Goal: Information Seeking & Learning: Learn about a topic

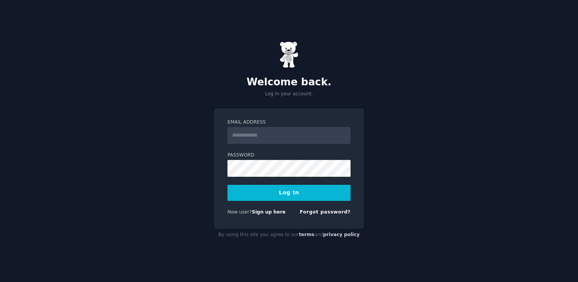
click at [302, 131] on input "Email Address" at bounding box center [288, 135] width 123 height 17
click at [301, 131] on input "Email Address" at bounding box center [288, 135] width 123 height 17
click at [302, 135] on input "Email Address" at bounding box center [288, 135] width 123 height 17
click at [288, 152] on div "Email Address" at bounding box center [288, 164] width 123 height 25
drag, startPoint x: 322, startPoint y: 216, endPoint x: 300, endPoint y: 227, distance: 25.1
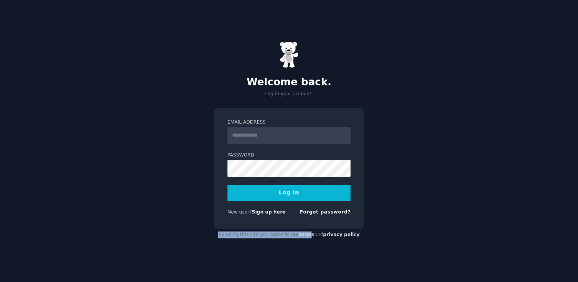
click at [307, 232] on div "Email Address Password Log In New user? Sign up here Forgot password? By using …" at bounding box center [289, 174] width 150 height 133
click at [275, 214] on link "Sign up here" at bounding box center [269, 211] width 34 height 5
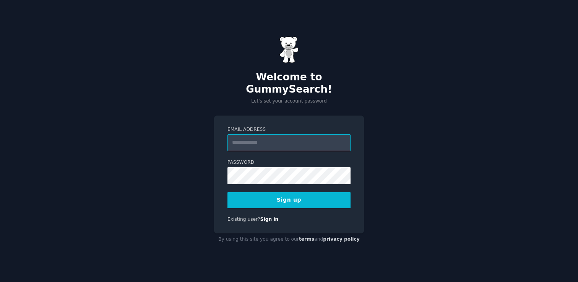
click at [320, 134] on input "Email Address" at bounding box center [288, 142] width 123 height 17
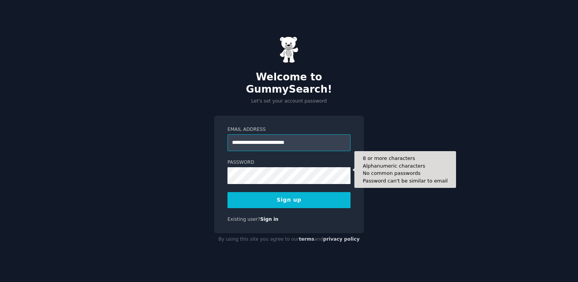
type input "**********"
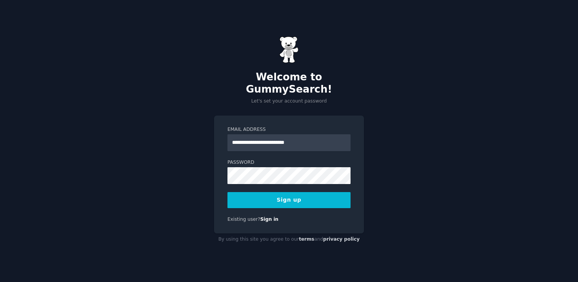
click at [317, 197] on button "Sign up" at bounding box center [288, 200] width 123 height 16
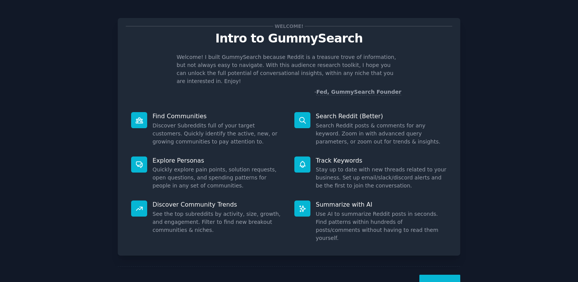
scroll to position [17, 0]
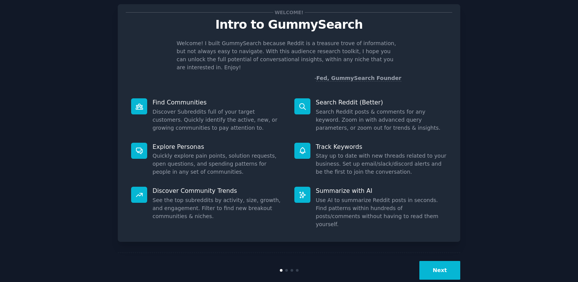
click at [444, 261] on button "Next" at bounding box center [439, 270] width 41 height 19
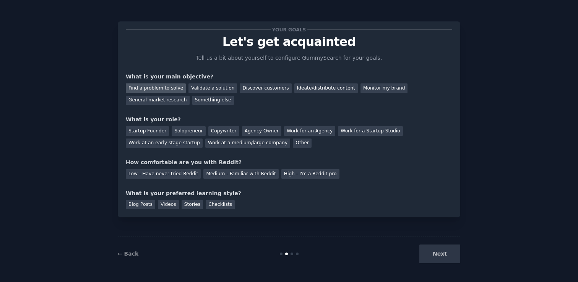
click at [152, 91] on div "Find a problem to solve" at bounding box center [156, 88] width 60 height 10
click at [193, 91] on div "Validate a solution" at bounding box center [212, 88] width 49 height 10
click at [182, 104] on div "General market research" at bounding box center [158, 101] width 64 height 10
click at [174, 88] on div "Find a problem to solve" at bounding box center [156, 88] width 60 height 10
click at [175, 99] on div "General market research" at bounding box center [158, 101] width 64 height 10
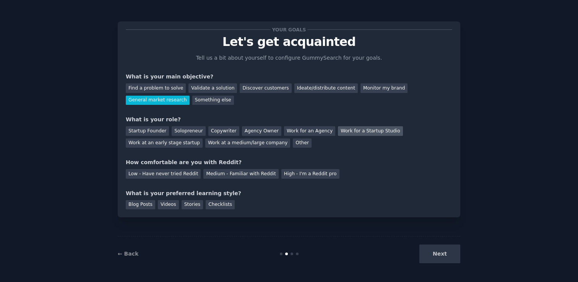
click at [338, 131] on div "Work for a Startup Studio" at bounding box center [370, 131] width 65 height 10
click at [175, 144] on div "Work at an early stage startup" at bounding box center [164, 143] width 77 height 10
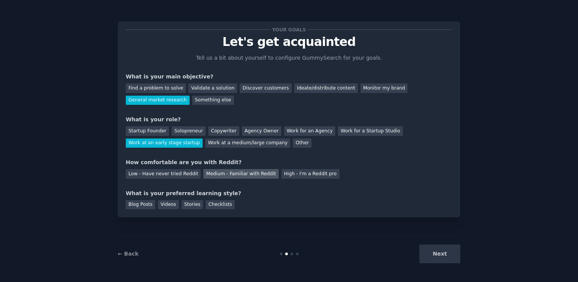
click at [216, 172] on div "Medium - Familiar with Reddit" at bounding box center [240, 174] width 75 height 10
click at [173, 204] on div "Videos" at bounding box center [168, 205] width 21 height 10
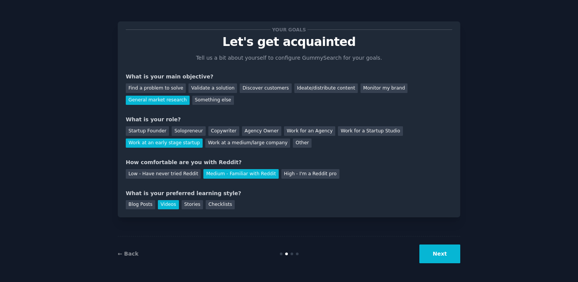
click at [426, 261] on button "Next" at bounding box center [439, 253] width 41 height 19
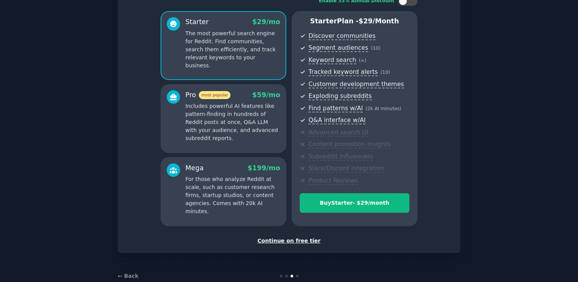
scroll to position [74, 0]
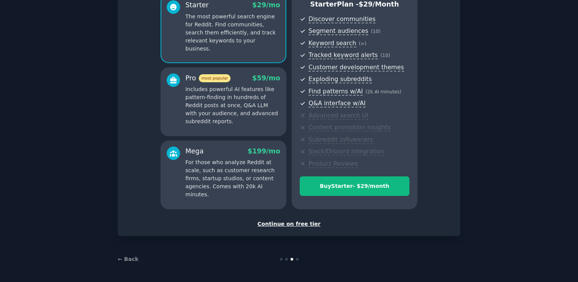
click at [295, 224] on div "Continue on free tier" at bounding box center [289, 224] width 326 height 8
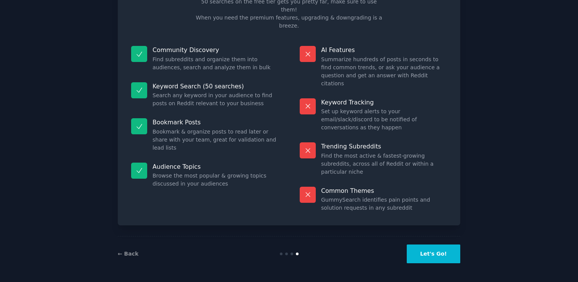
scroll to position [16, 0]
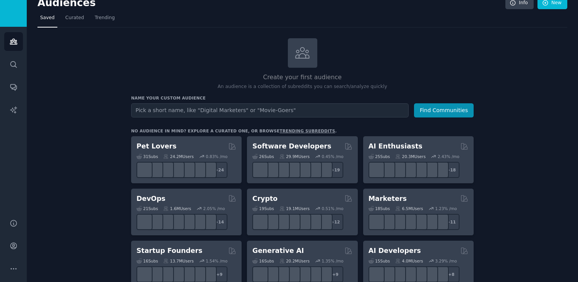
scroll to position [12, 0]
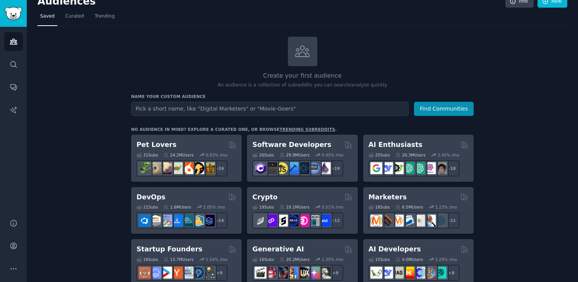
click at [302, 127] on link "trending subreddits" at bounding box center [306, 129] width 55 height 5
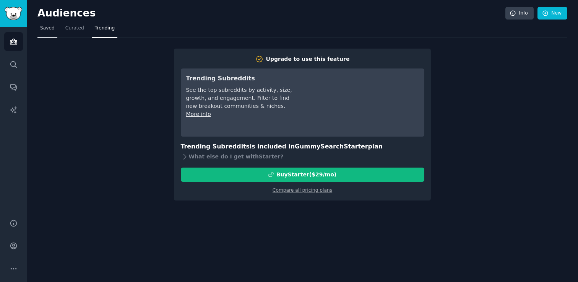
click at [44, 28] on span "Saved" at bounding box center [47, 28] width 15 height 7
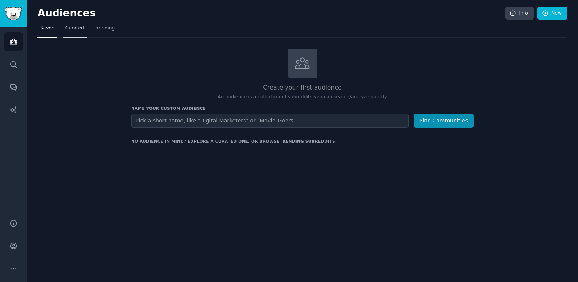
click at [77, 31] on span "Curated" at bounding box center [74, 28] width 19 height 7
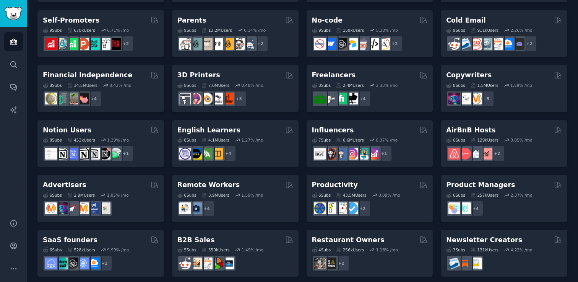
scroll to position [330, 0]
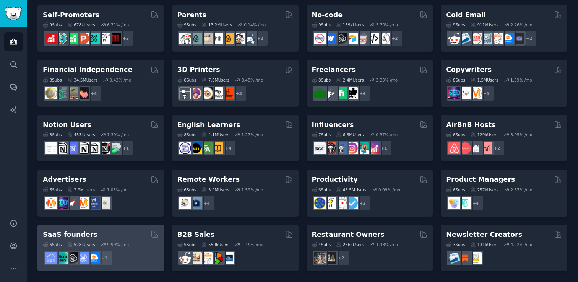
click at [132, 231] on div "SaaS founders" at bounding box center [101, 235] width 116 height 10
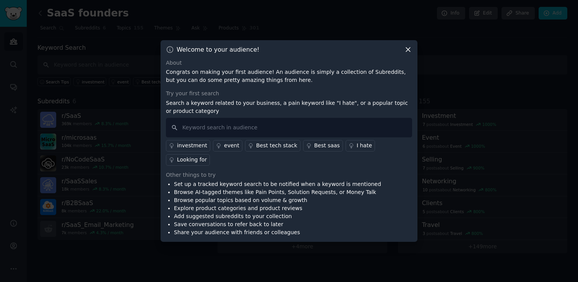
click at [406, 52] on icon at bounding box center [408, 49] width 4 height 4
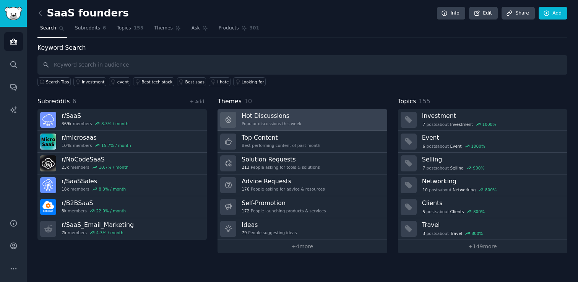
click at [331, 118] on link "Hot Discussions Popular discussions this week" at bounding box center [301, 120] width 169 height 22
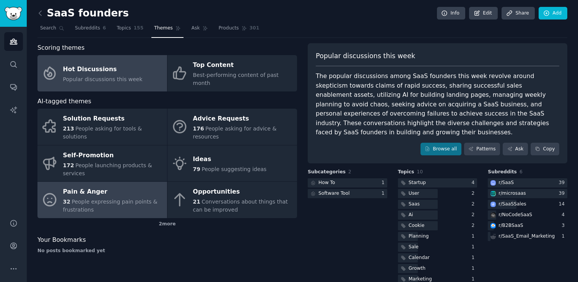
click at [148, 187] on div "Pain & Anger" at bounding box center [113, 192] width 100 height 12
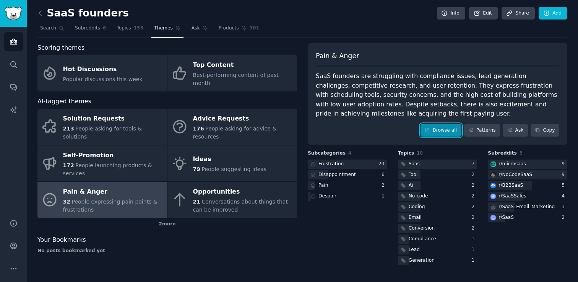
click at [443, 131] on link "Browse all" at bounding box center [440, 130] width 41 height 13
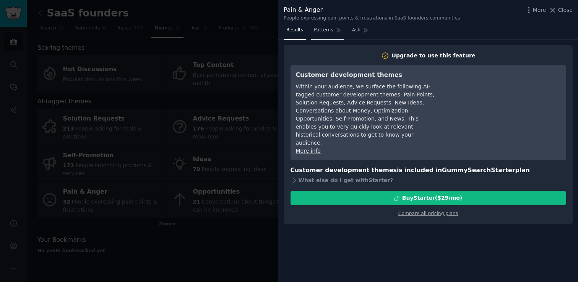
click at [325, 34] on link "Patterns" at bounding box center [327, 32] width 32 height 16
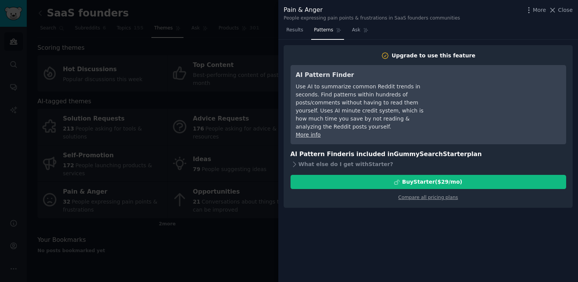
click at [204, 50] on div at bounding box center [289, 141] width 578 height 282
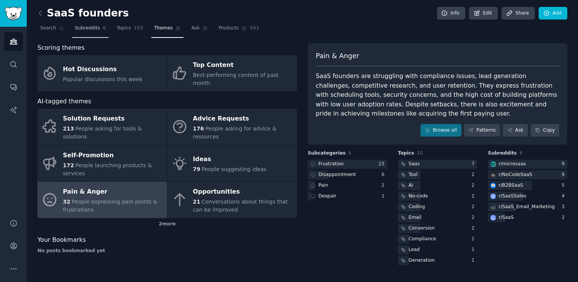
click at [93, 31] on span "Subreddits" at bounding box center [87, 28] width 25 height 7
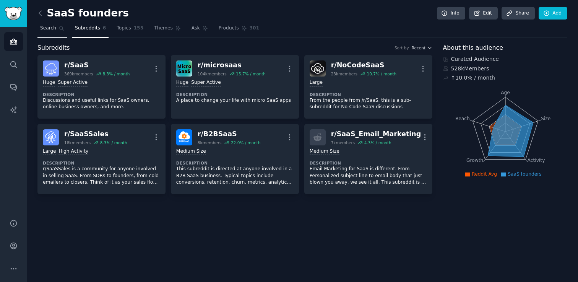
click at [54, 29] on span "Search" at bounding box center [48, 28] width 16 height 7
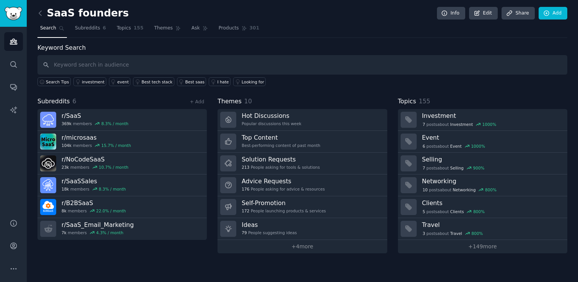
click at [40, 19] on link at bounding box center [42, 13] width 10 height 12
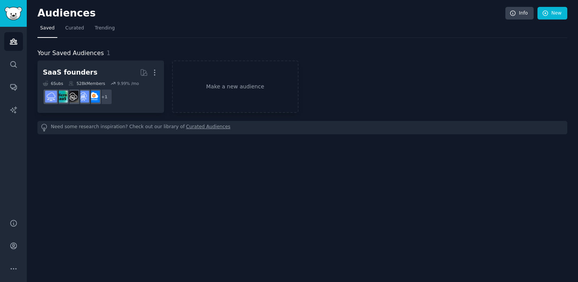
click at [39, 16] on h2 "Audiences" at bounding box center [271, 13] width 468 height 12
click at [10, 70] on link "Search" at bounding box center [13, 64] width 19 height 19
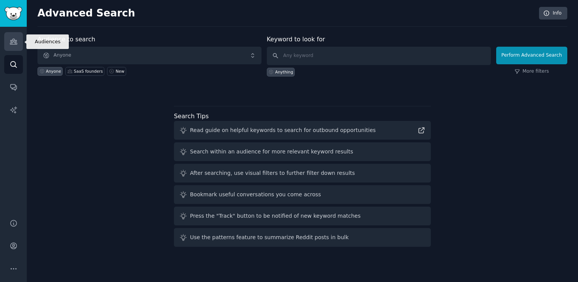
click at [13, 44] on icon "Sidebar" at bounding box center [13, 41] width 7 height 5
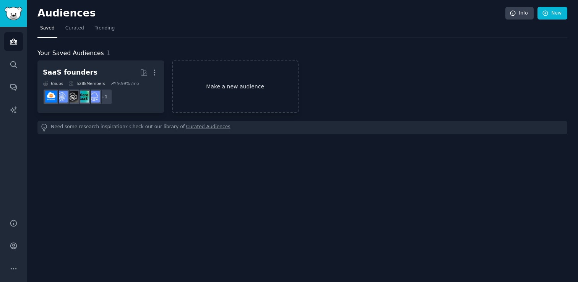
click at [260, 89] on link "Make a new audience" at bounding box center [235, 86] width 127 height 52
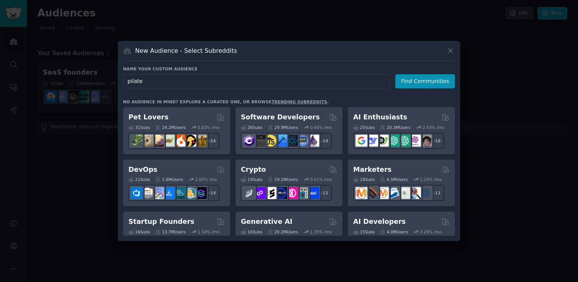
type input "pilates"
click button "Find Communities" at bounding box center [425, 81] width 60 height 14
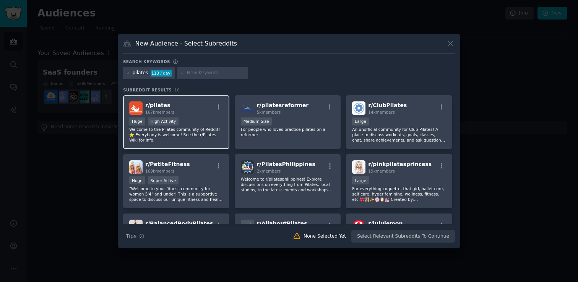
click at [203, 121] on div "Huge High Activity" at bounding box center [176, 122] width 94 height 10
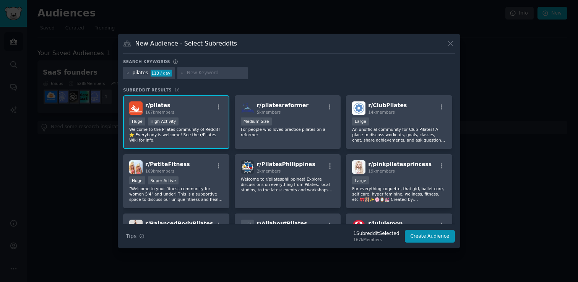
click at [218, 78] on div at bounding box center [212, 73] width 70 height 12
click at [215, 75] on input "text" at bounding box center [216, 73] width 58 height 7
type input "app"
click at [240, 71] on input "text" at bounding box center [263, 73] width 58 height 7
type input "equipment"
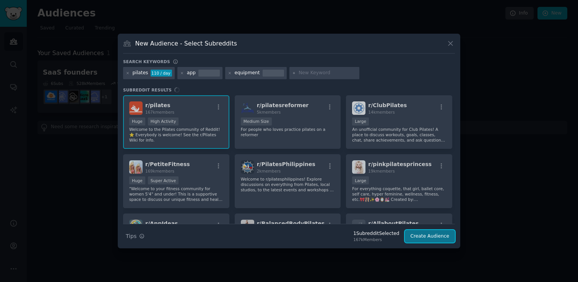
click at [427, 237] on button "Create Audience" at bounding box center [430, 236] width 50 height 13
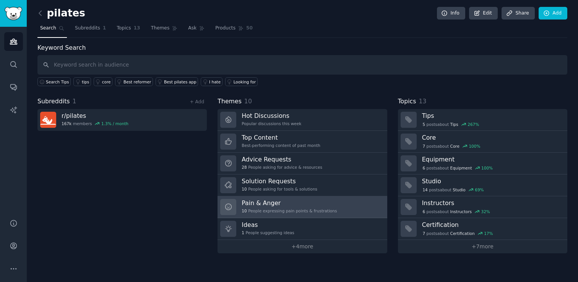
click at [343, 211] on link "Pain & Anger 10 People expressing pain points & frustrations" at bounding box center [301, 207] width 169 height 22
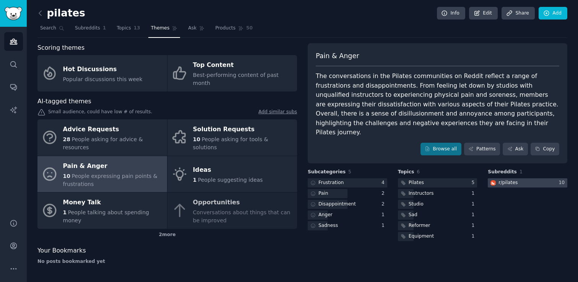
click at [519, 178] on div at bounding box center [528, 183] width 80 height 10
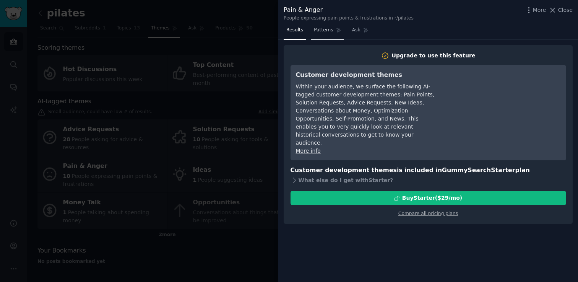
click at [321, 30] on span "Patterns" at bounding box center [323, 30] width 19 height 7
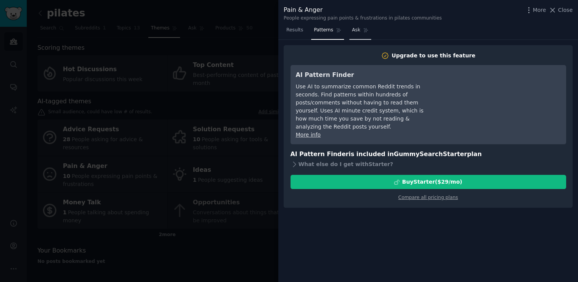
click at [358, 33] on span "Ask" at bounding box center [356, 30] width 8 height 7
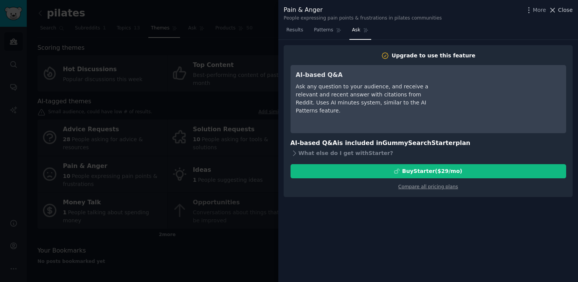
click at [557, 11] on button "Close" at bounding box center [561, 10] width 24 height 8
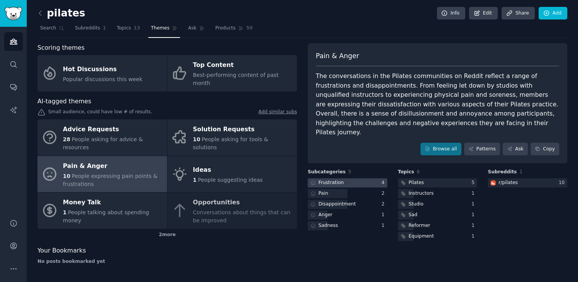
click at [363, 178] on div at bounding box center [348, 183] width 80 height 10
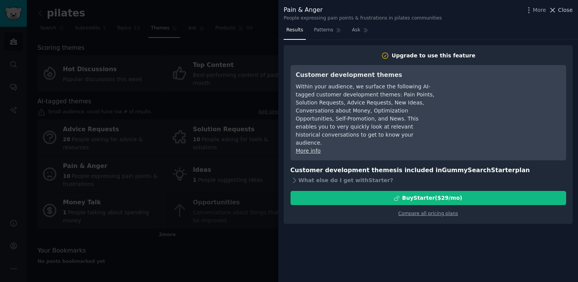
click at [566, 11] on span "Close" at bounding box center [565, 10] width 15 height 8
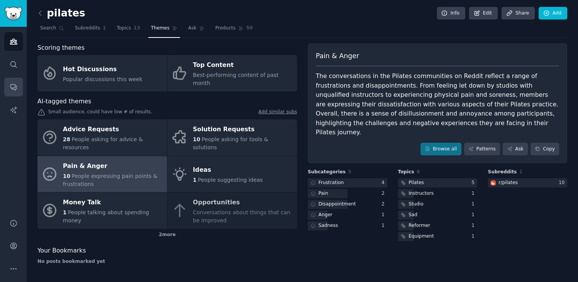
click at [16, 82] on link "Conversations" at bounding box center [13, 87] width 19 height 19
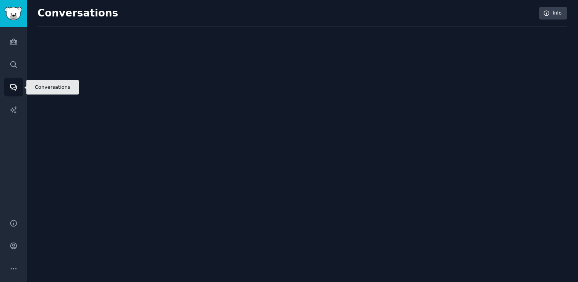
click at [16, 82] on link "Conversations" at bounding box center [13, 87] width 19 height 19
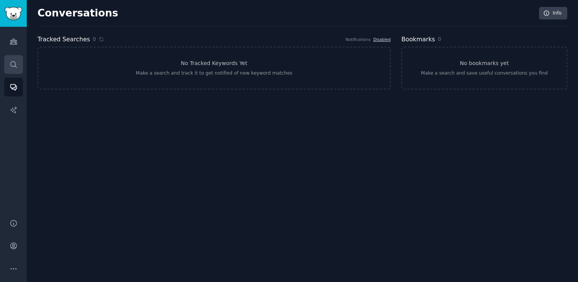
click at [10, 66] on icon "Sidebar" at bounding box center [14, 64] width 8 height 8
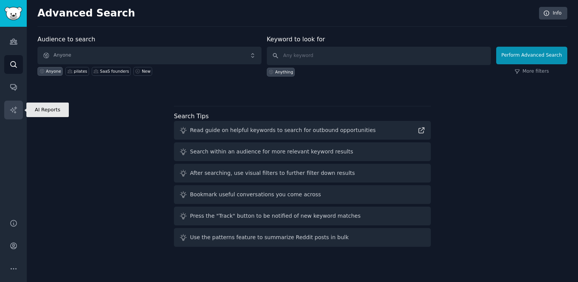
click at [4, 106] on link "AI Reports" at bounding box center [13, 110] width 19 height 19
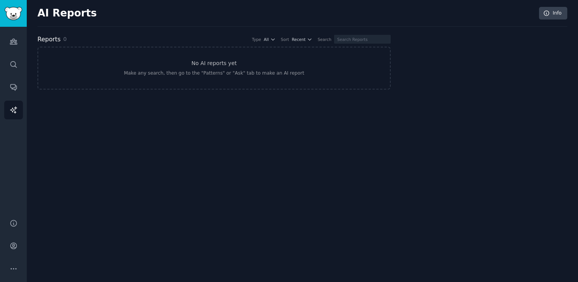
click at [17, 76] on div "Audiences Search Conversations AI Reports" at bounding box center [13, 118] width 27 height 183
click at [16, 69] on link "Search" at bounding box center [13, 64] width 19 height 19
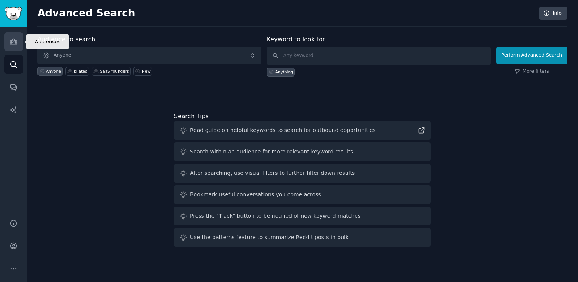
drag, startPoint x: 16, startPoint y: 69, endPoint x: 15, endPoint y: 45, distance: 23.4
click at [15, 45] on link "Audiences" at bounding box center [13, 41] width 19 height 19
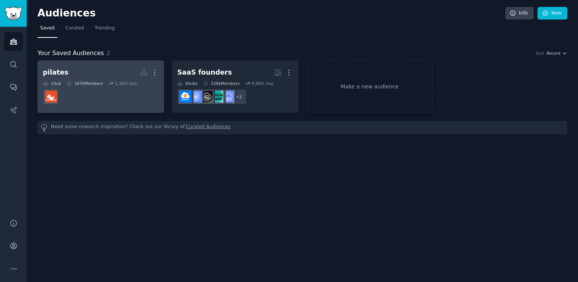
click at [101, 85] on div "167k Members" at bounding box center [85, 83] width 37 height 5
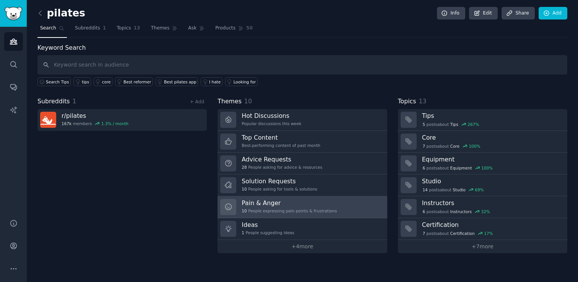
click at [303, 206] on div "Pain & Anger 10 People expressing pain points & frustrations" at bounding box center [289, 207] width 95 height 16
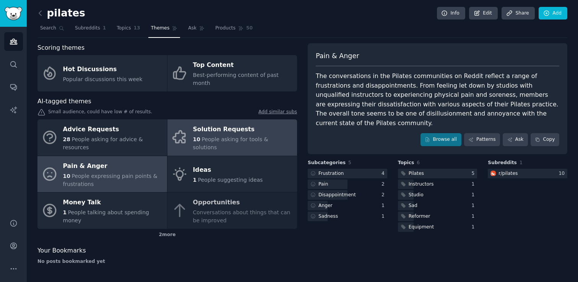
click at [235, 136] on span "People asking for tools & solutions" at bounding box center [230, 143] width 75 height 14
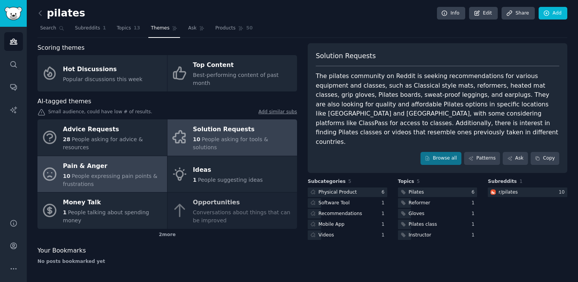
click at [127, 173] on span "People expressing pain points & frustrations" at bounding box center [110, 180] width 94 height 14
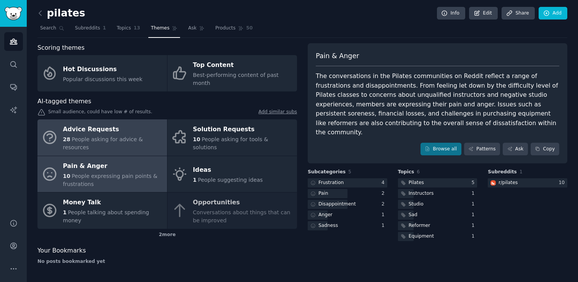
click at [145, 135] on div "28 People asking for advice & resources" at bounding box center [113, 143] width 100 height 16
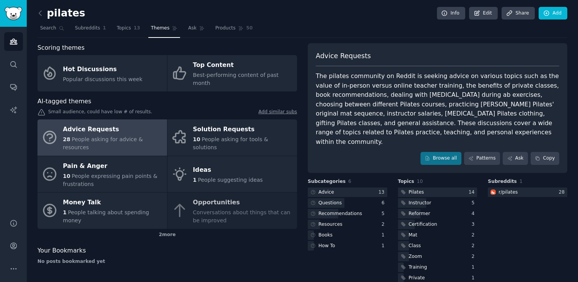
click at [221, 191] on div "Advice Requests 28 People asking for advice & resources Solution Requests 10 Pe…" at bounding box center [167, 173] width 260 height 109
click at [216, 185] on div "Advice Requests 28 People asking for advice & resources Solution Requests 10 Pe…" at bounding box center [167, 173] width 260 height 109
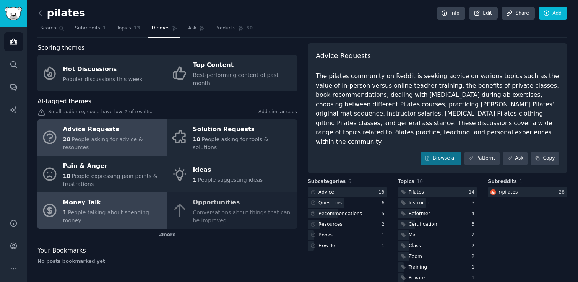
click at [102, 196] on div "Money Talk" at bounding box center [113, 202] width 100 height 12
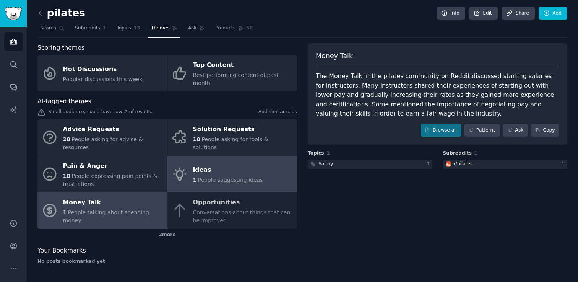
click at [213, 177] on span "People suggesting ideas" at bounding box center [230, 180] width 65 height 6
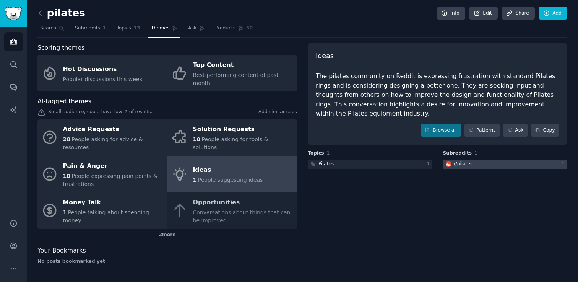
click at [462, 161] on div "r/ pilates" at bounding box center [463, 164] width 19 height 7
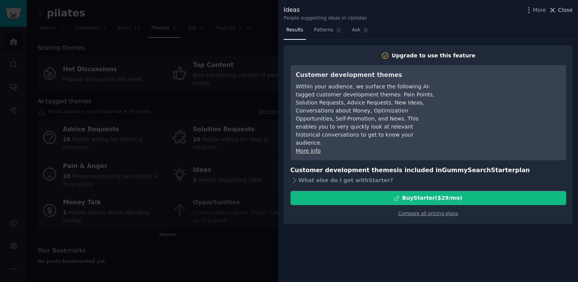
click at [562, 11] on span "Close" at bounding box center [565, 10] width 15 height 8
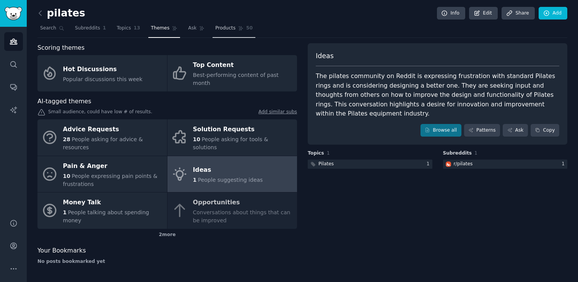
click at [219, 31] on link "Products 50" at bounding box center [234, 30] width 43 height 16
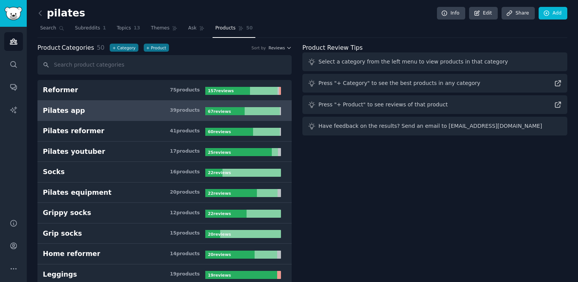
click at [110, 112] on h3 "Pilates app 39 product s" at bounding box center [124, 111] width 162 height 10
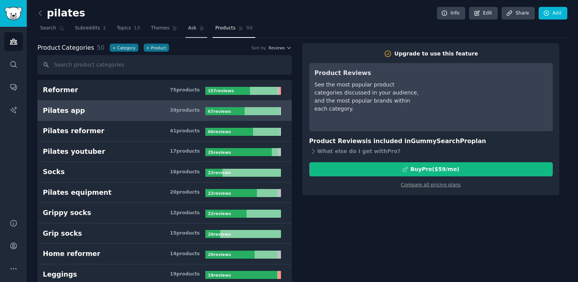
click at [194, 29] on link "Ask" at bounding box center [196, 30] width 22 height 16
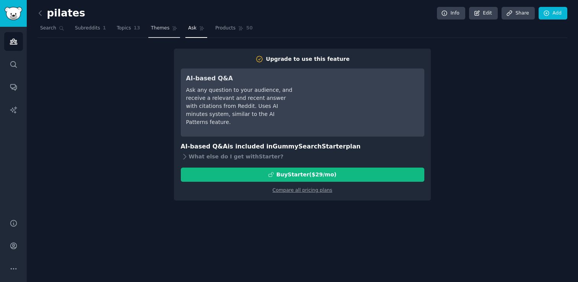
click at [164, 36] on link "Themes" at bounding box center [164, 30] width 32 height 16
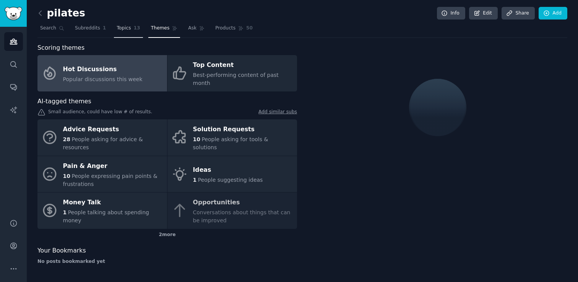
click at [134, 29] on span "13" at bounding box center [137, 28] width 6 height 7
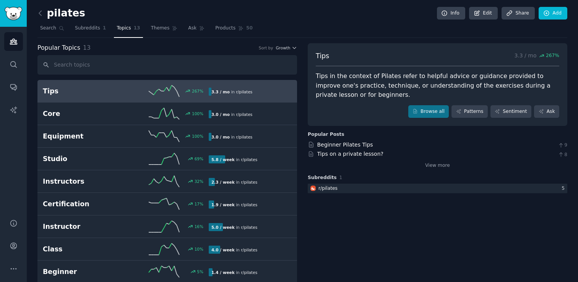
click at [426, 228] on div "Tips 3.3 / mo 267 % Tips in the context of Pilates refer to helpful advice or g…" at bounding box center [438, 208] width 260 height 330
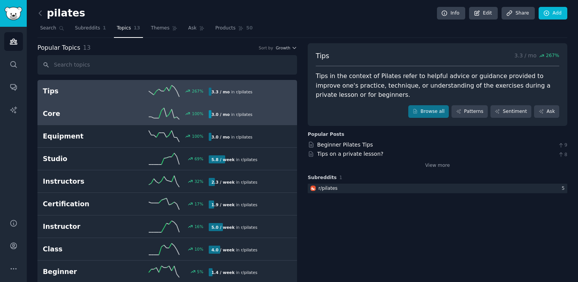
click at [260, 111] on div "3.0 / mo in r/ pilates" at bounding box center [248, 114] width 78 height 8
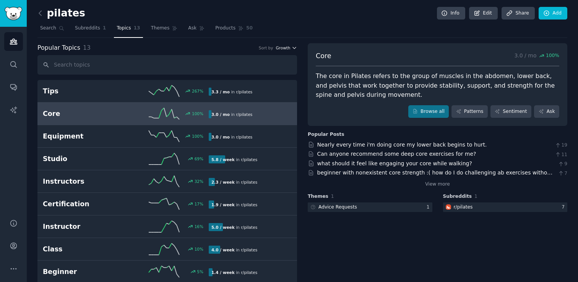
click at [293, 49] on icon "button" at bounding box center [294, 47] width 5 height 5
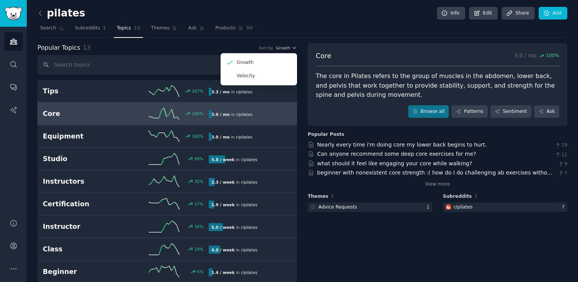
click at [378, 236] on div "Core 3.0 / mo 100 % The core in Pilates refers to the group of muscles in the a…" at bounding box center [438, 208] width 260 height 330
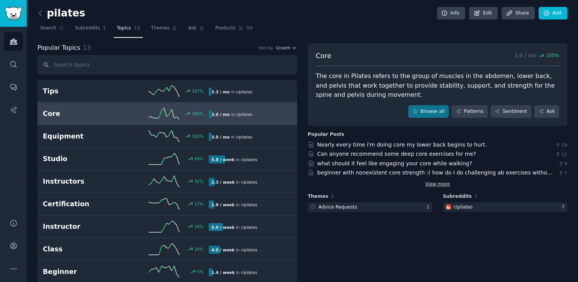
click at [442, 184] on link "View more" at bounding box center [437, 184] width 25 height 7
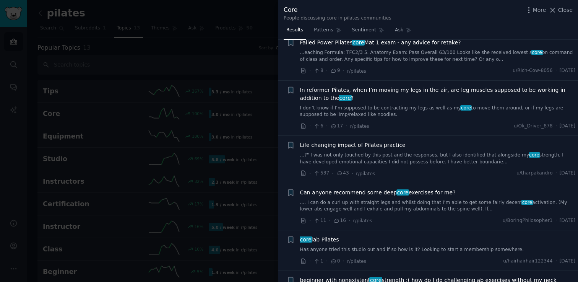
scroll to position [72, 0]
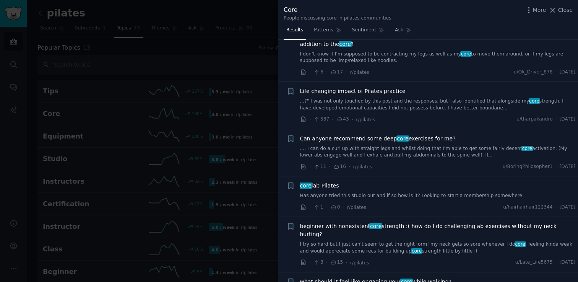
click at [252, 59] on div at bounding box center [289, 141] width 578 height 282
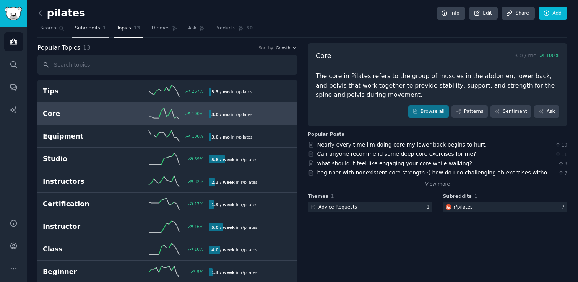
click at [91, 30] on span "Subreddits" at bounding box center [87, 28] width 25 height 7
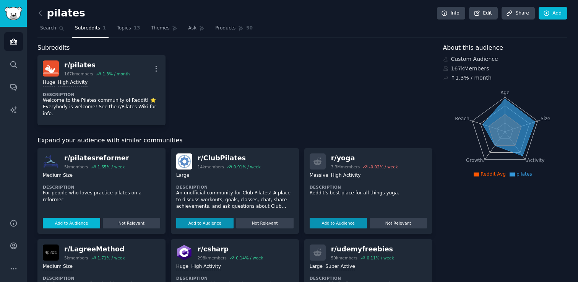
click at [72, 219] on button "Add to Audience" at bounding box center [71, 222] width 57 height 11
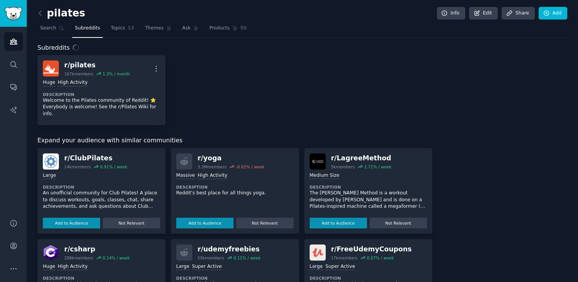
click at [72, 219] on button "Add to Audience" at bounding box center [71, 222] width 57 height 11
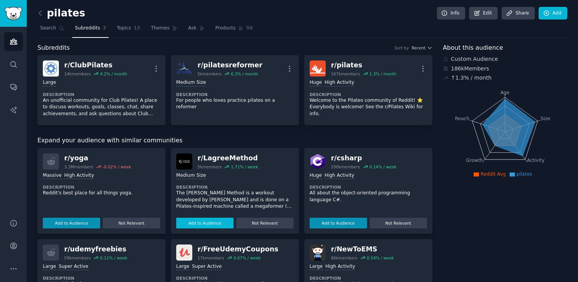
click at [206, 225] on button "Add to Audience" at bounding box center [204, 222] width 57 height 11
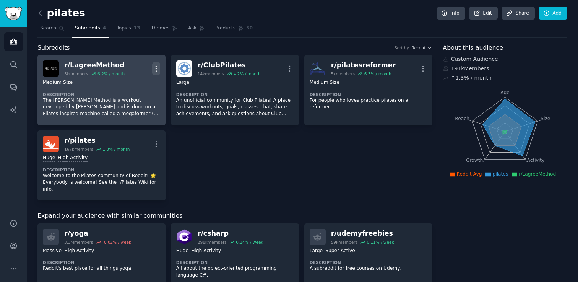
click at [157, 70] on icon "button" at bounding box center [156, 69] width 8 height 8
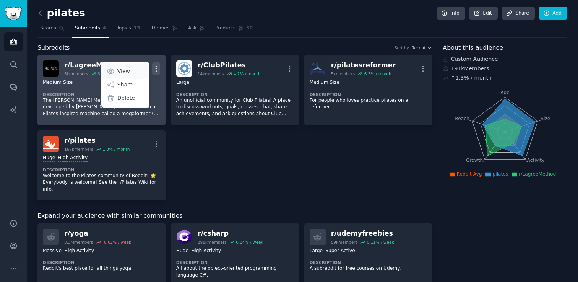
click at [134, 72] on link "View" at bounding box center [124, 71] width 45 height 16
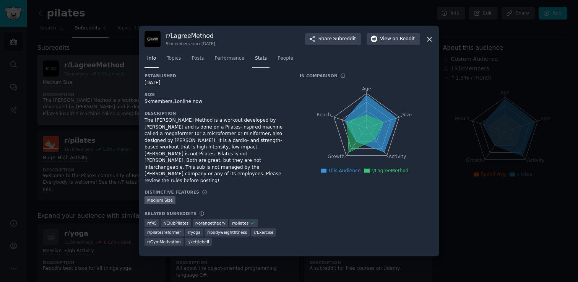
click at [267, 61] on link "Stats" at bounding box center [260, 60] width 17 height 16
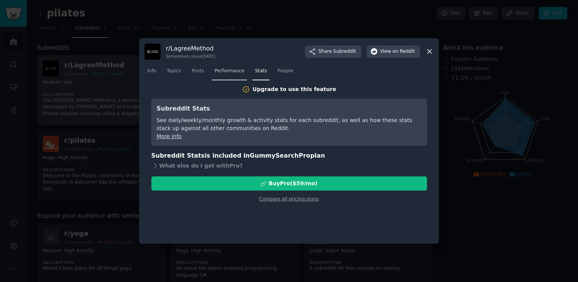
click at [237, 75] on link "Performance" at bounding box center [229, 73] width 35 height 16
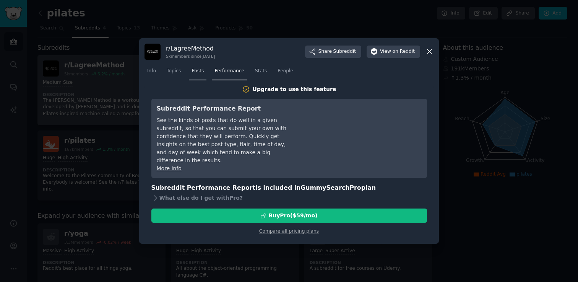
click at [206, 73] on link "Posts" at bounding box center [198, 73] width 18 height 16
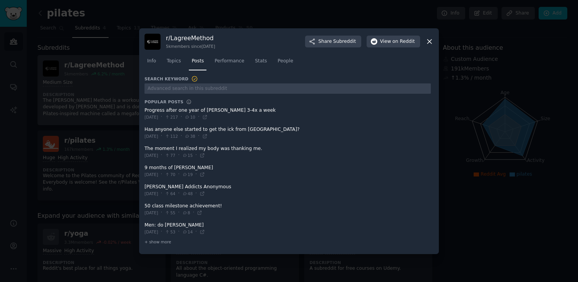
click at [122, 85] on div at bounding box center [289, 141] width 578 height 282
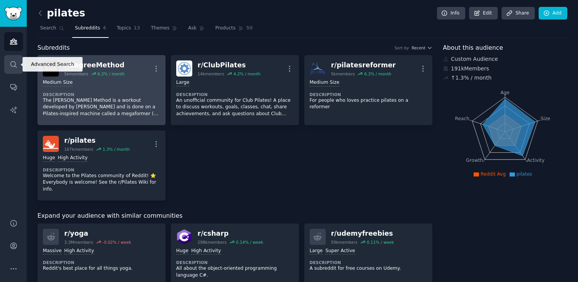
click at [16, 66] on icon "Sidebar" at bounding box center [14, 64] width 8 height 8
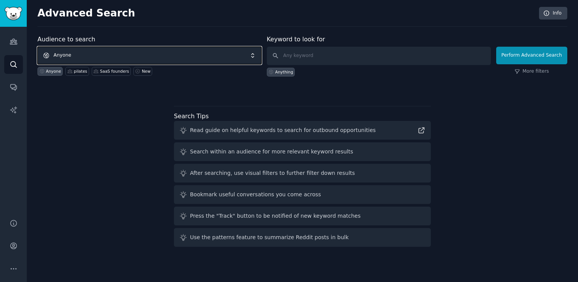
click at [89, 55] on span "Anyone" at bounding box center [149, 56] width 224 height 18
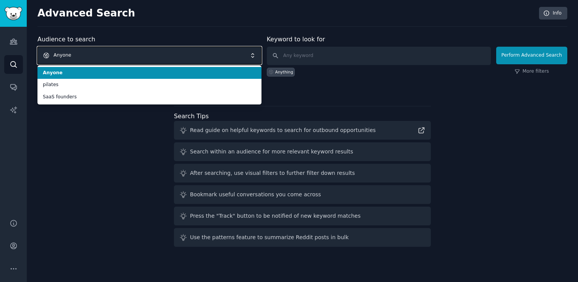
click at [89, 55] on span "Anyone" at bounding box center [149, 56] width 224 height 18
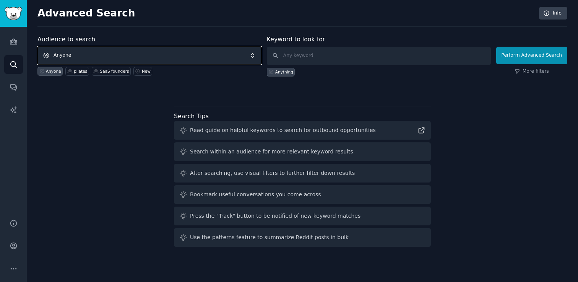
click at [78, 57] on span "Anyone" at bounding box center [149, 56] width 224 height 18
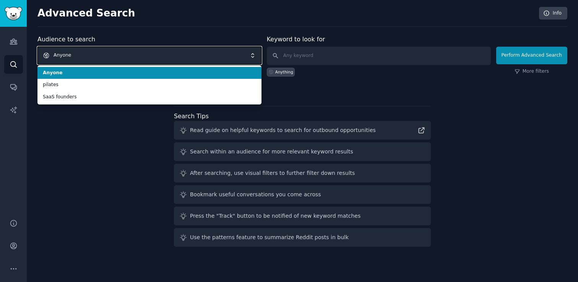
click at [81, 49] on span "Anyone" at bounding box center [149, 56] width 224 height 18
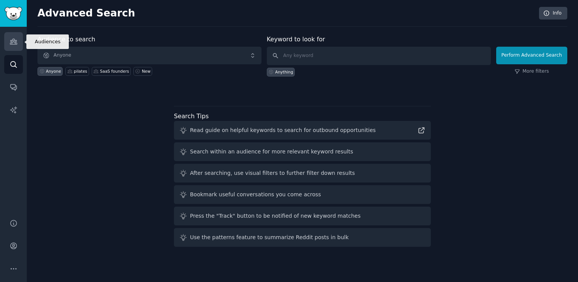
click at [13, 41] on icon "Sidebar" at bounding box center [13, 41] width 7 height 5
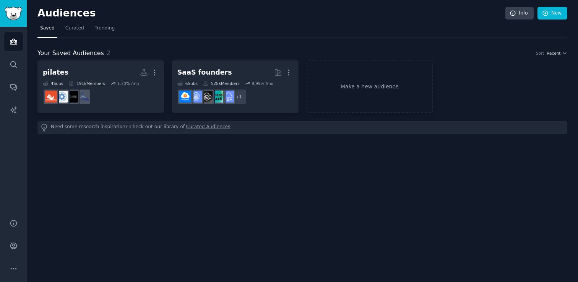
click at [251, 172] on div "Audiences Info New Saved Curated Trending Your Saved Audiences 2 Sort Recent pi…" at bounding box center [302, 141] width 551 height 282
click at [190, 126] on link "Curated Audiences" at bounding box center [208, 127] width 44 height 8
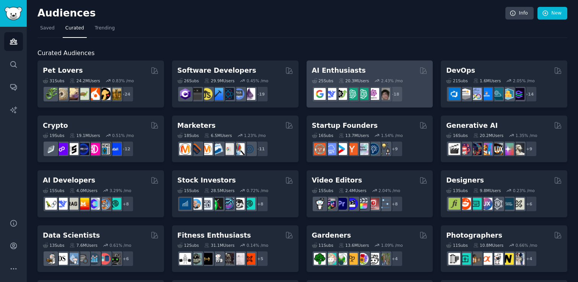
click at [381, 73] on div "AI Enthusiasts" at bounding box center [370, 71] width 116 height 10
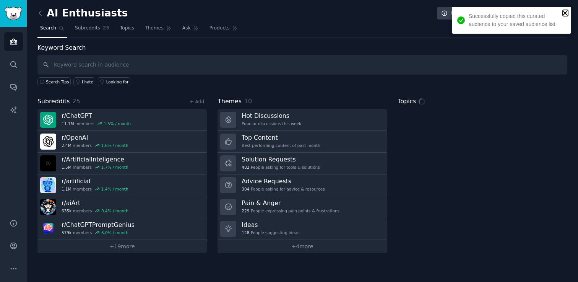
click at [566, 13] on icon "close" at bounding box center [565, 13] width 5 height 6
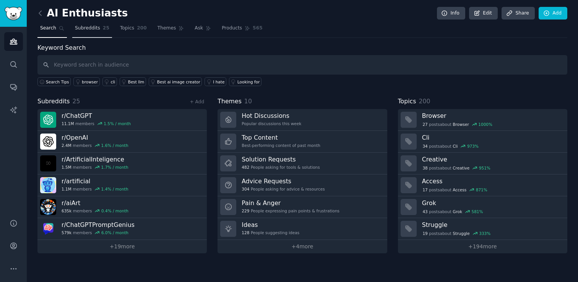
click at [91, 26] on span "Subreddits" at bounding box center [87, 28] width 25 height 7
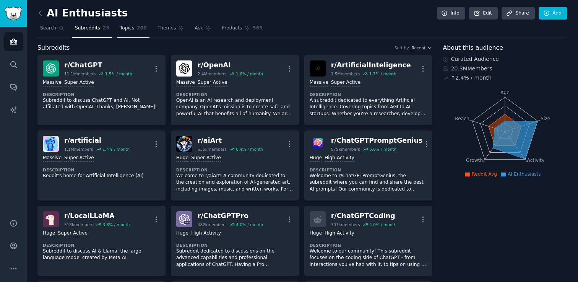
click at [123, 31] on span "Topics" at bounding box center [127, 28] width 14 height 7
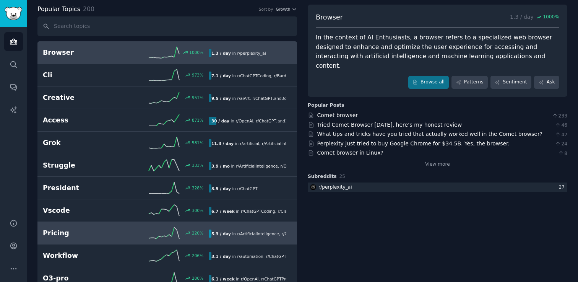
scroll to position [53, 0]
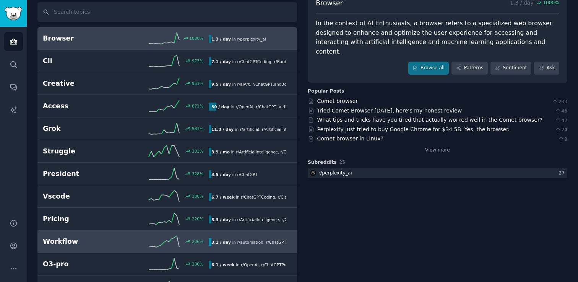
click at [85, 239] on h2 "Workflow" at bounding box center [84, 242] width 83 height 10
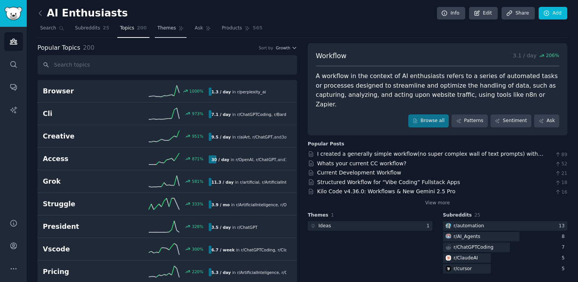
click at [160, 27] on span "Themes" at bounding box center [166, 28] width 19 height 7
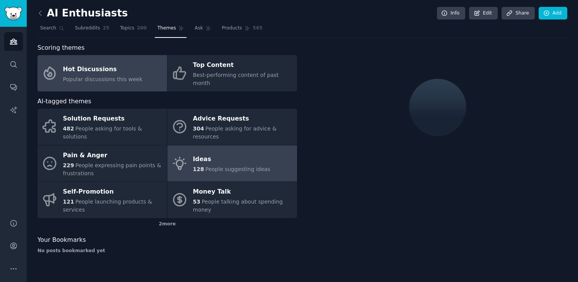
click at [279, 162] on link "Ideas 128 People suggesting ideas" at bounding box center [232, 163] width 130 height 36
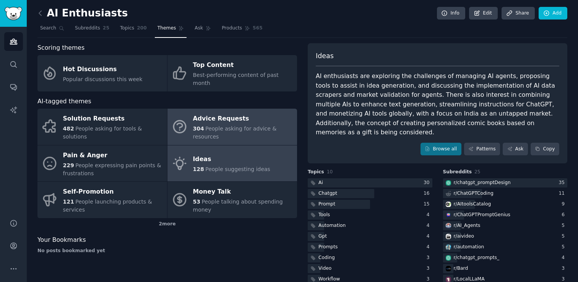
click at [239, 125] on span "People asking for advice & resources" at bounding box center [235, 132] width 84 height 14
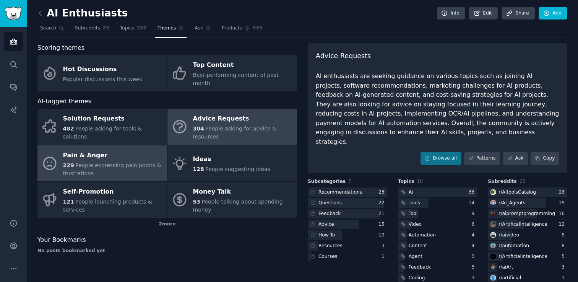
click at [130, 162] on span "People expressing pain points & frustrations" at bounding box center [112, 169] width 98 height 14
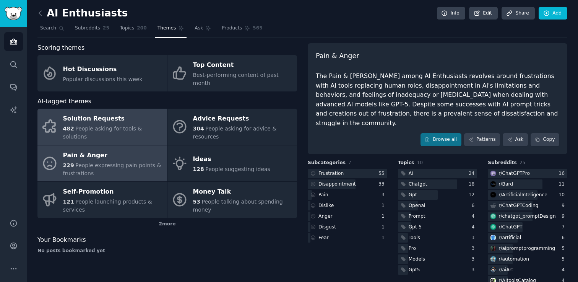
click at [136, 126] on span "People asking for tools & solutions" at bounding box center [102, 132] width 79 height 14
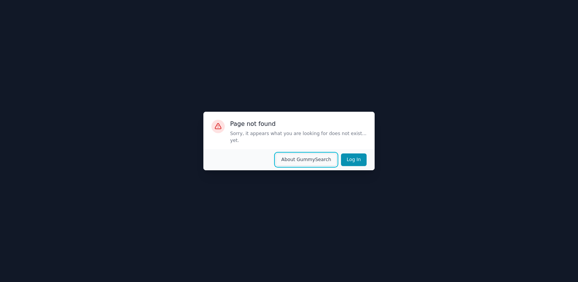
click at [307, 159] on button "About GummySearch" at bounding box center [307, 159] width 62 height 13
